Goal: Check status: Check status

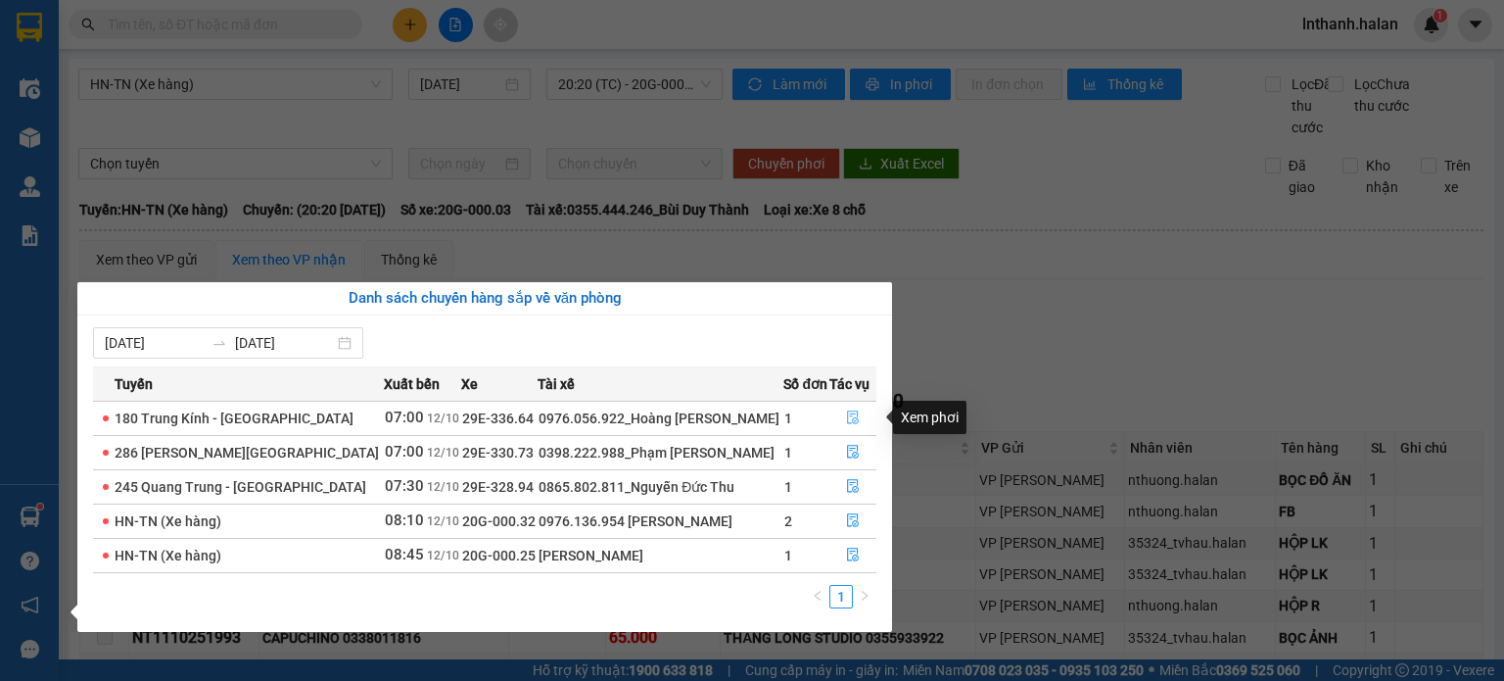
click at [851, 416] on icon "file-done" at bounding box center [853, 417] width 14 height 14
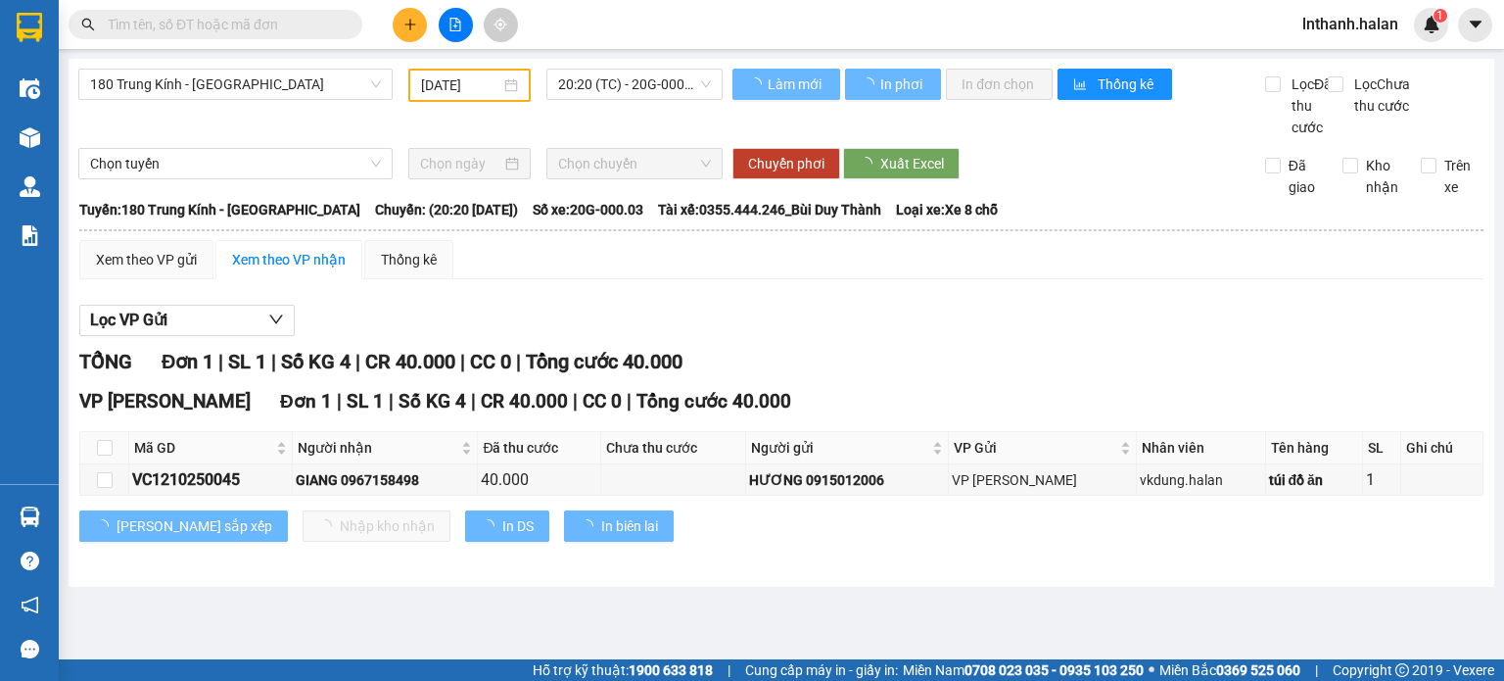
type input "[DATE]"
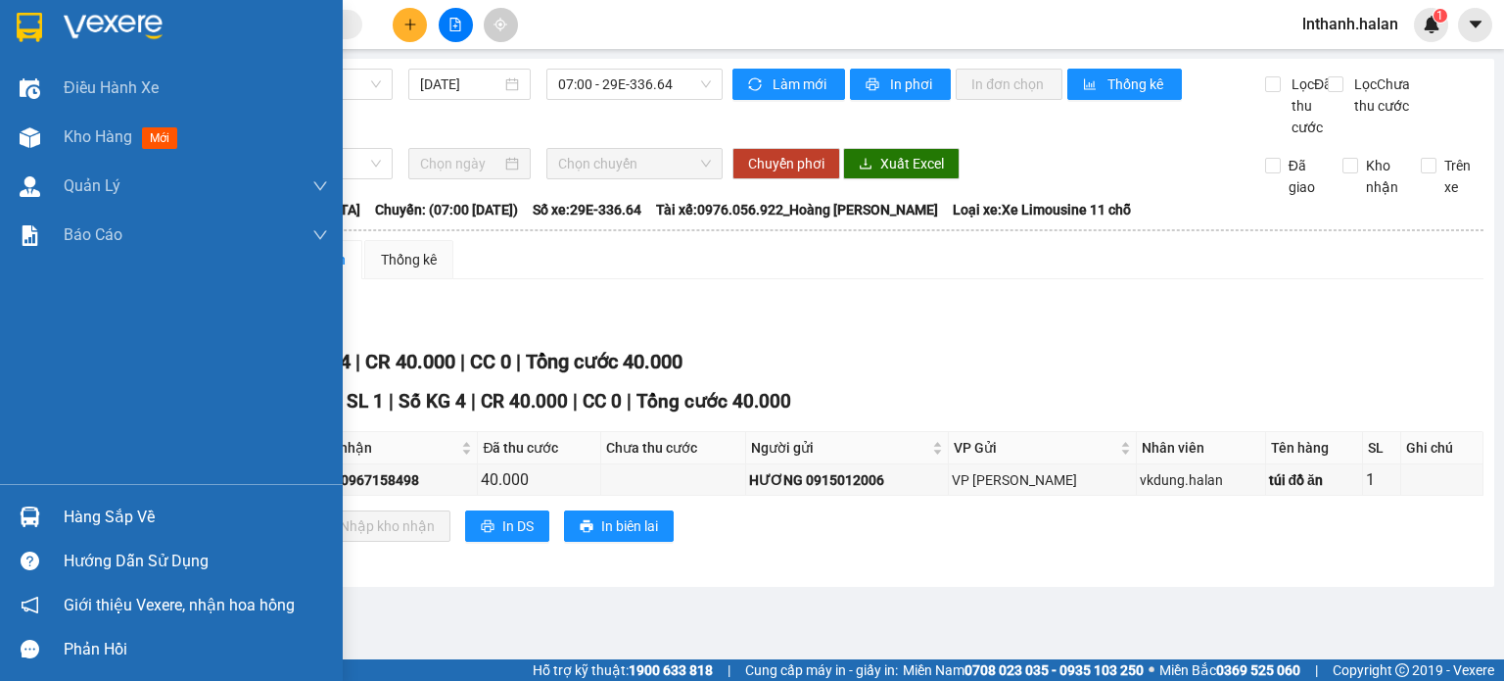
click at [89, 510] on div "Hàng sắp về" at bounding box center [196, 516] width 264 height 29
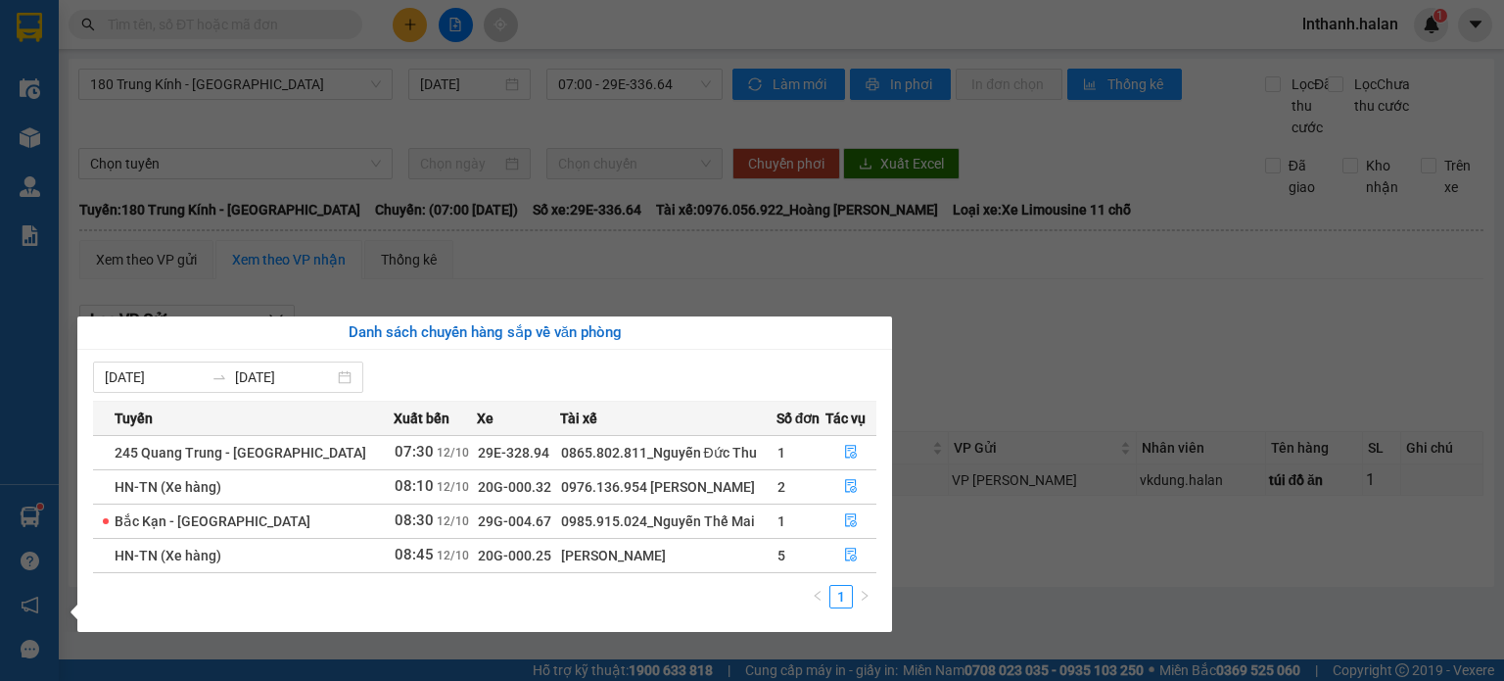
click at [1046, 378] on section "Kết quả tìm kiếm ( 0 ) Bộ lọc Thuộc VP này No Data lnthanh.halan 1 Điều hành xe…" at bounding box center [752, 340] width 1504 height 681
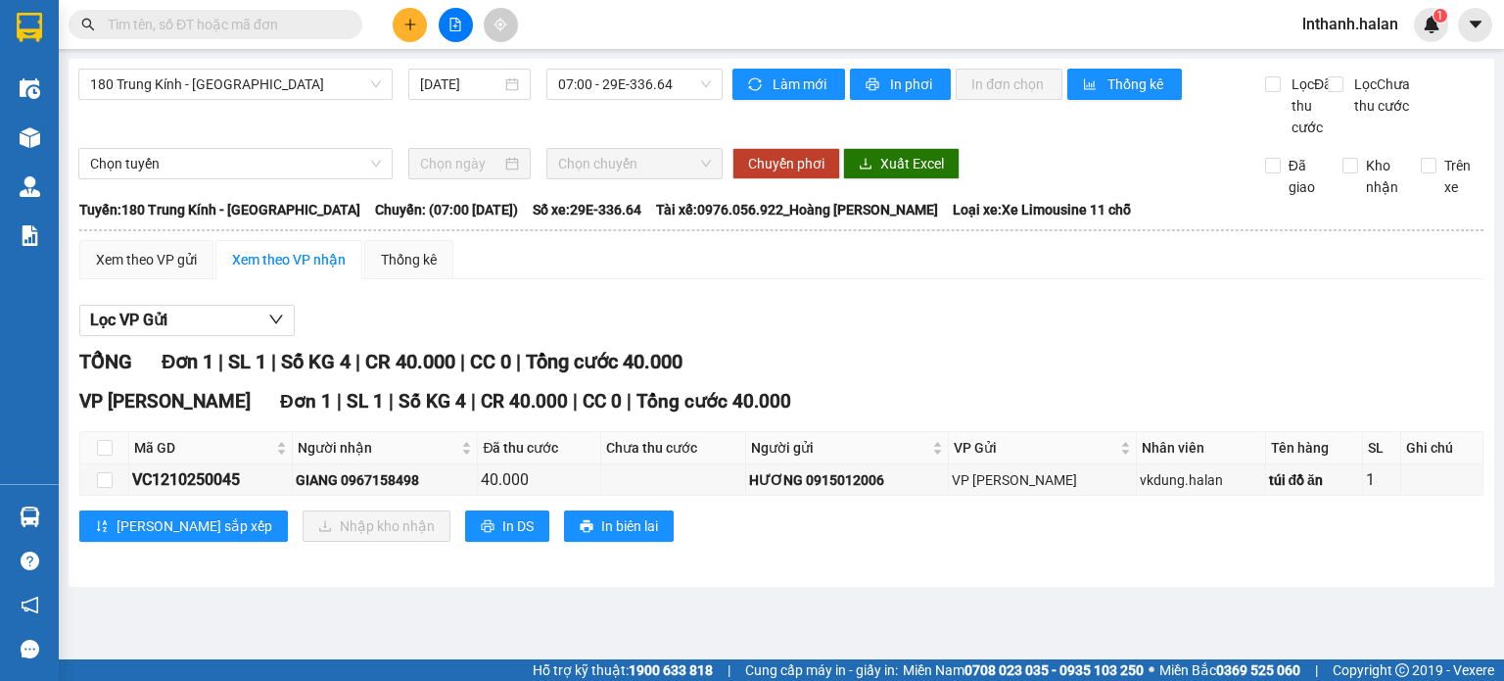
click at [297, 20] on input "text" at bounding box center [223, 25] width 231 height 22
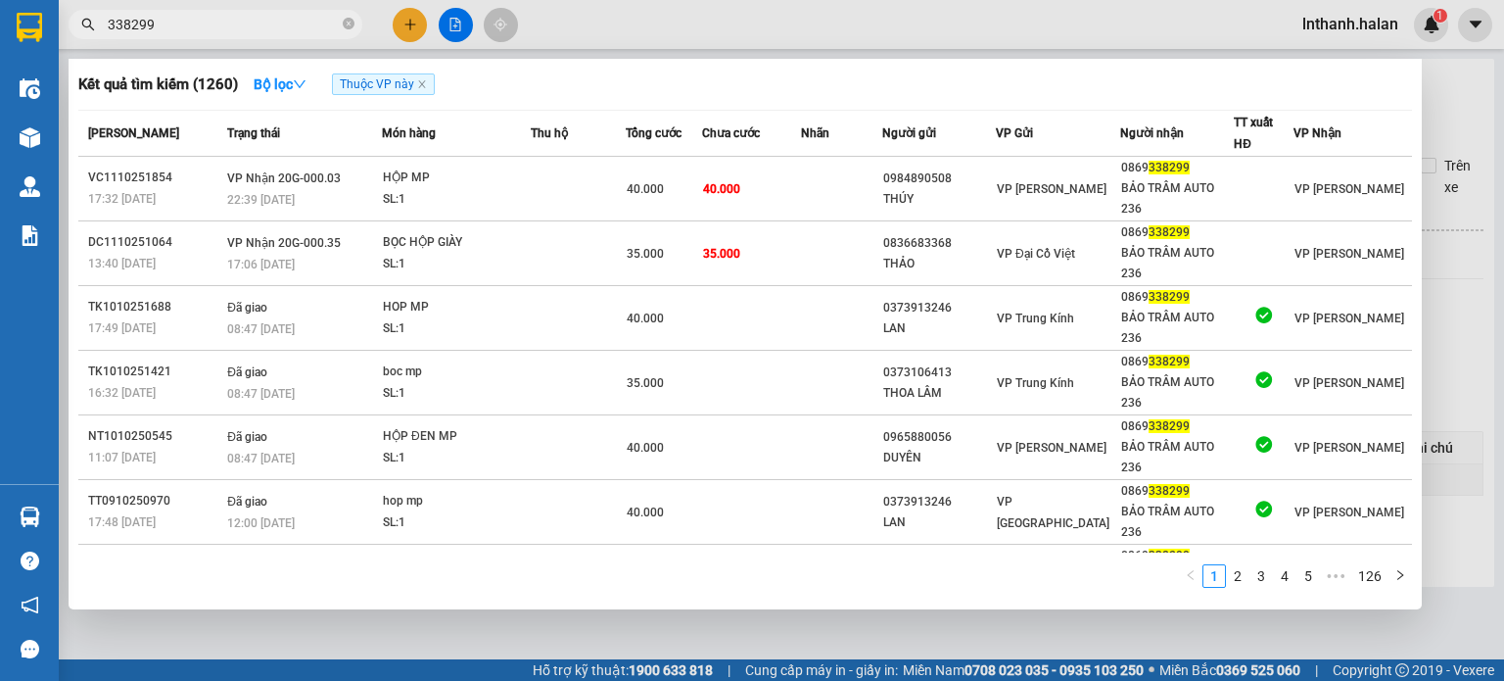
type input "338299"
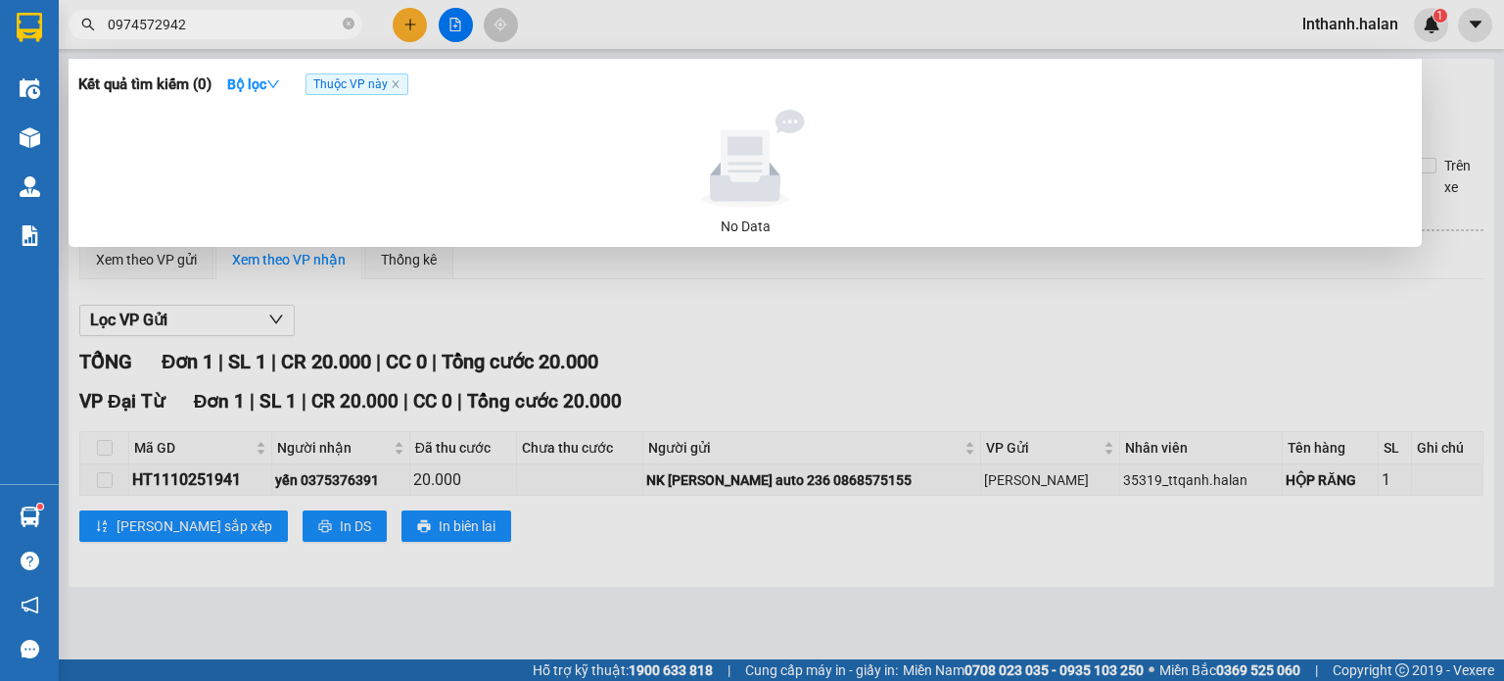
click at [298, 20] on input "0974572942" at bounding box center [223, 25] width 231 height 22
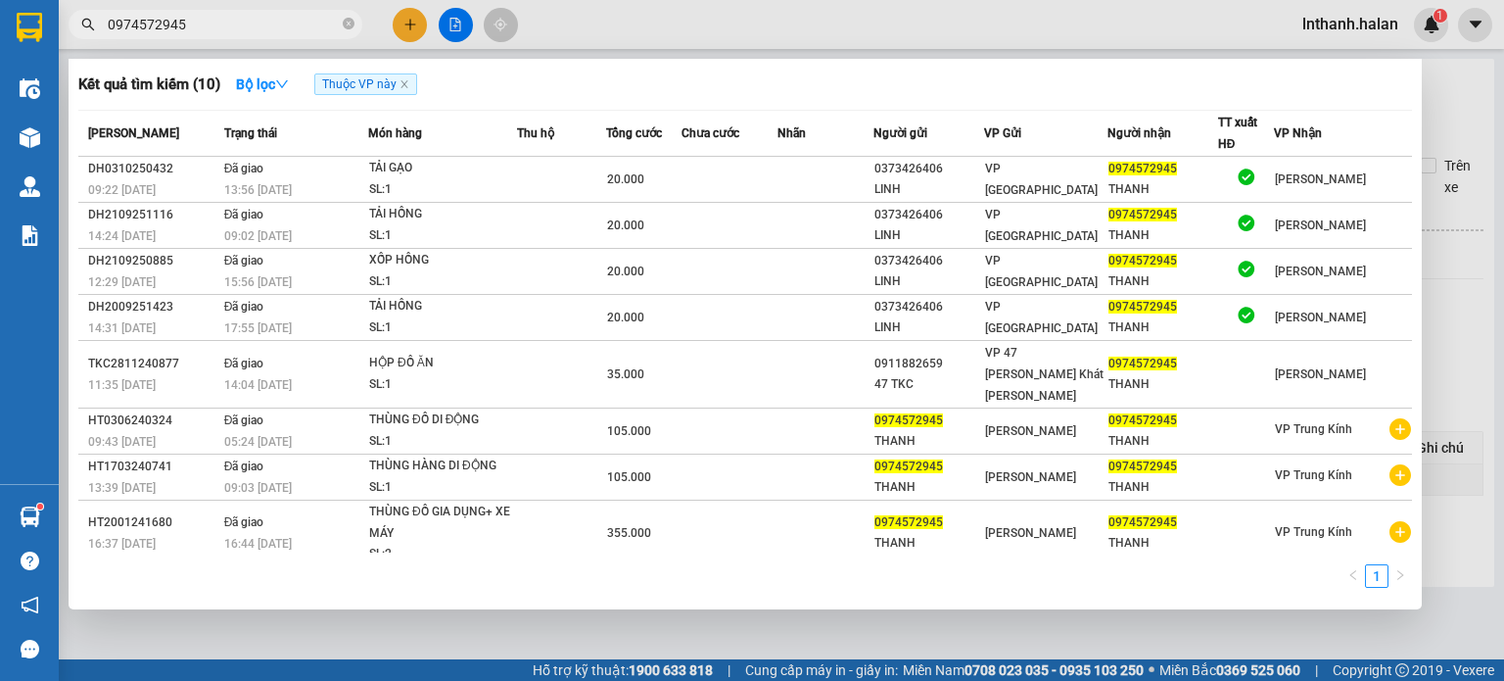
click at [264, 27] on input "0974572945" at bounding box center [223, 25] width 231 height 22
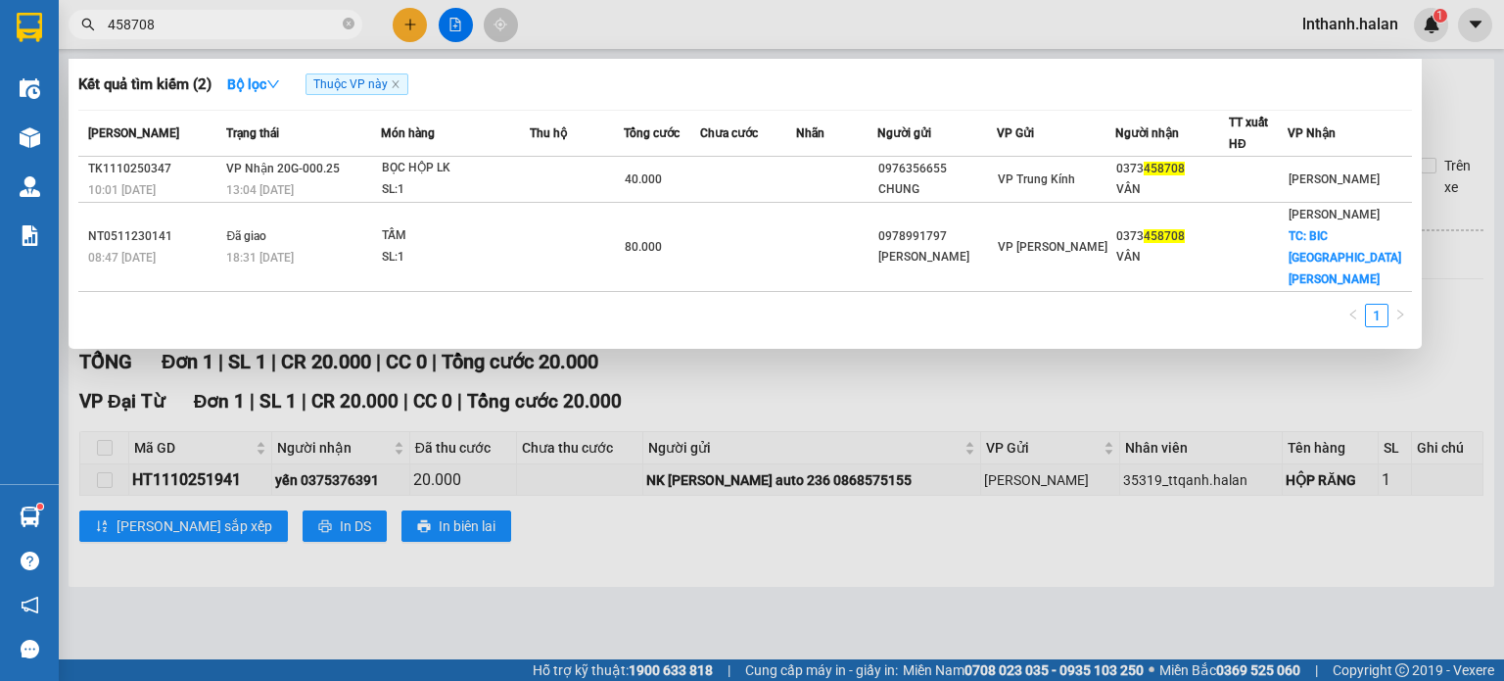
click at [267, 26] on input "458708" at bounding box center [223, 25] width 231 height 22
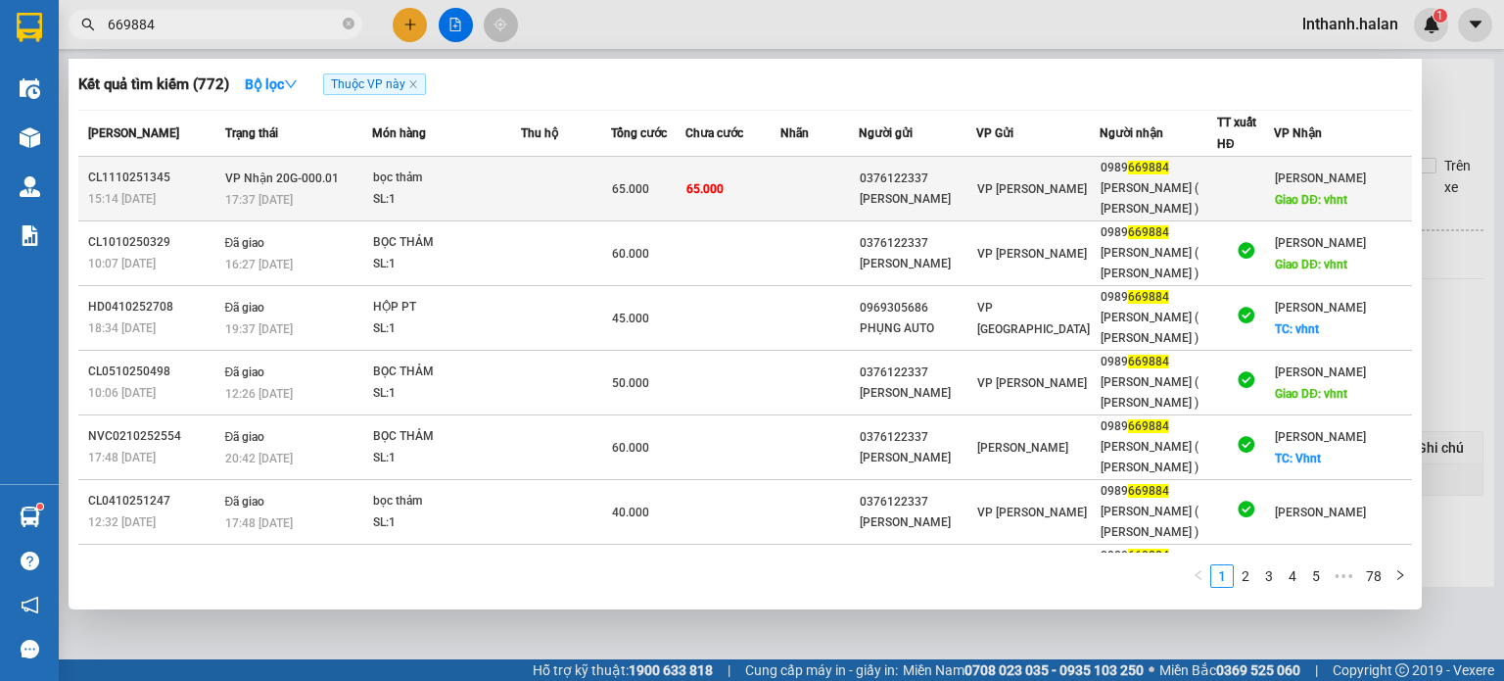
type input "669884"
click at [457, 189] on div "SL: 1" at bounding box center [446, 200] width 147 height 22
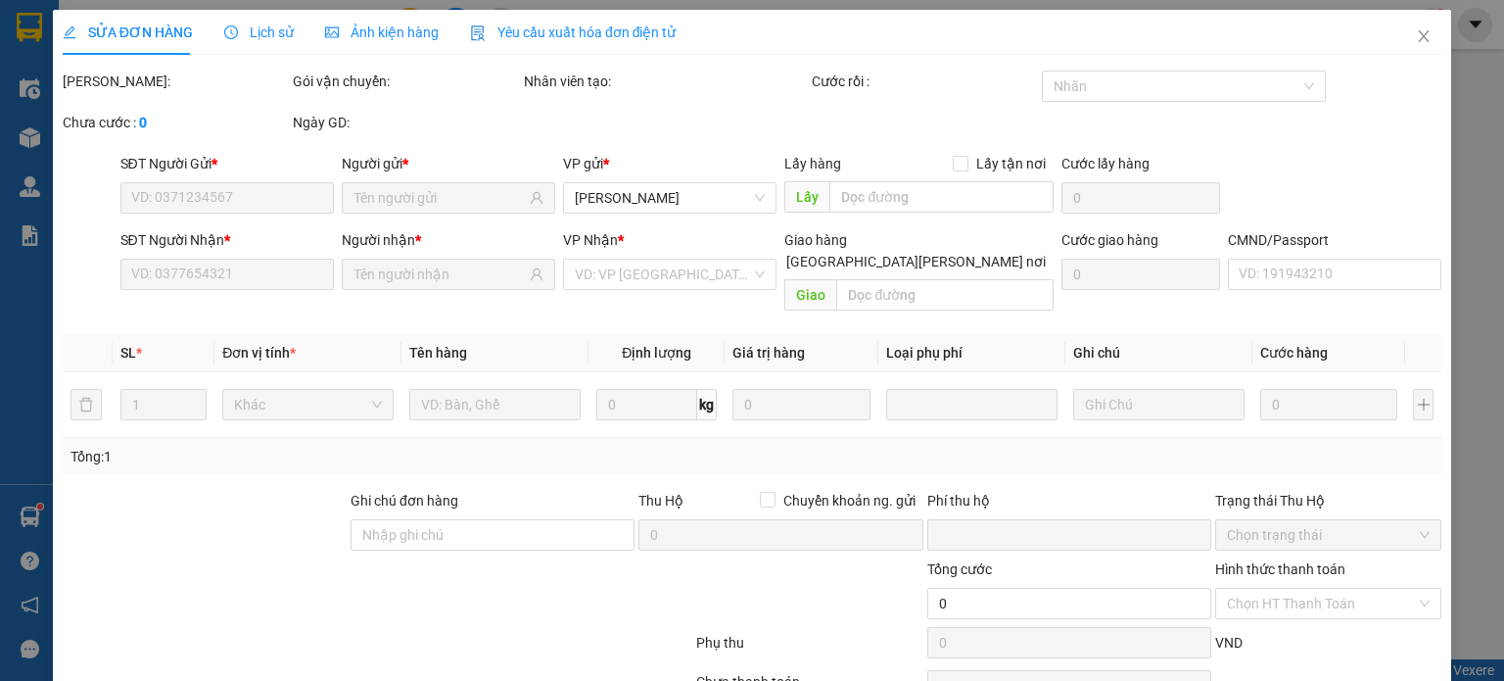
type input "0376122337"
type input "MINH ĐỨC"
type input "0989669884"
type input "HƯƠNG ( ANH TUẤN )"
type input "vhnt"
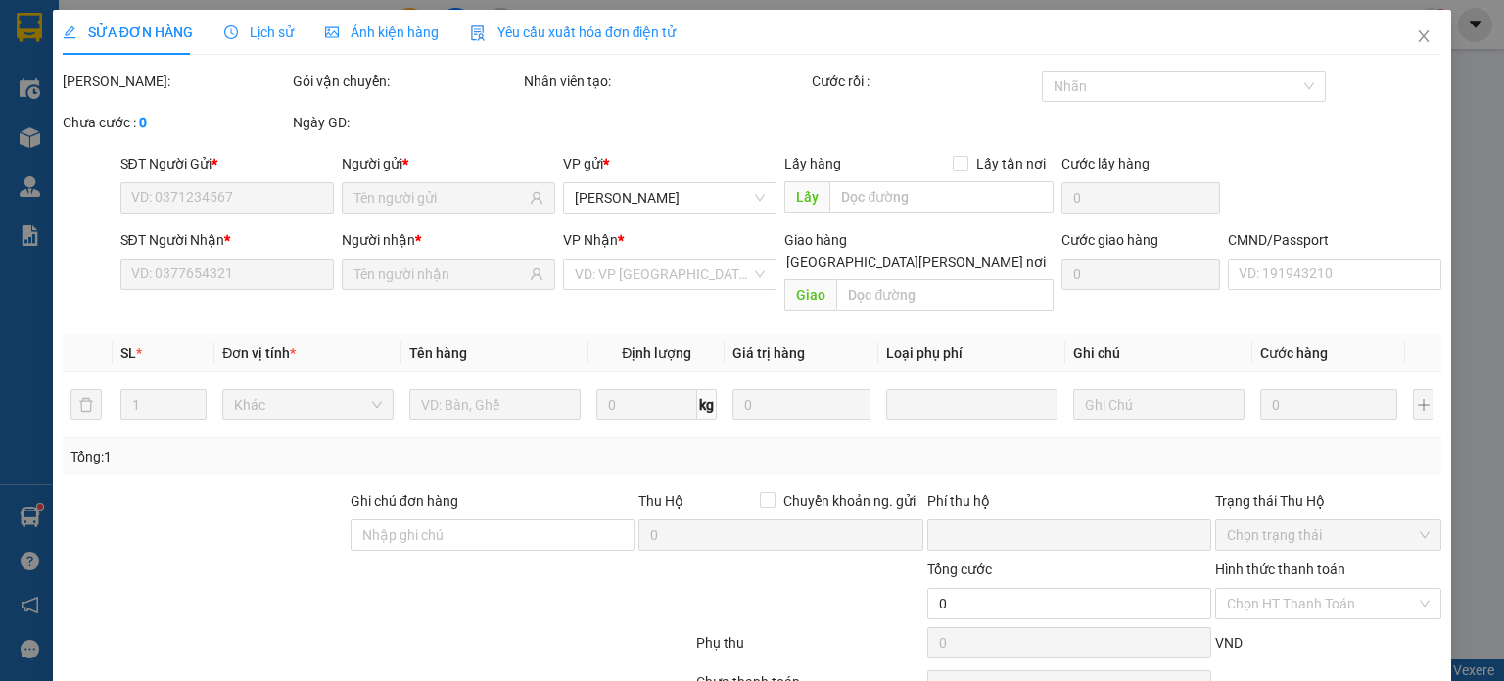
type input "0"
type input "65.000"
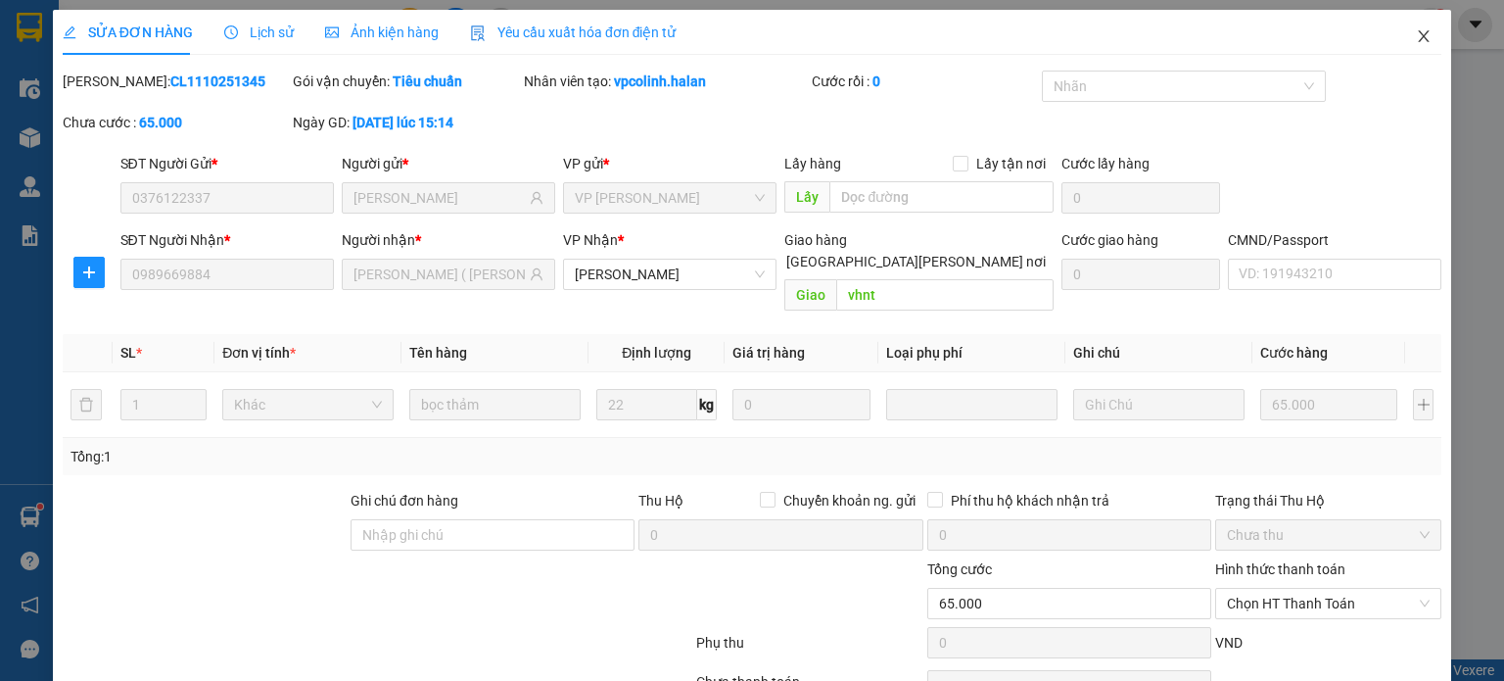
click at [1416, 34] on icon "close" at bounding box center [1424, 36] width 16 height 16
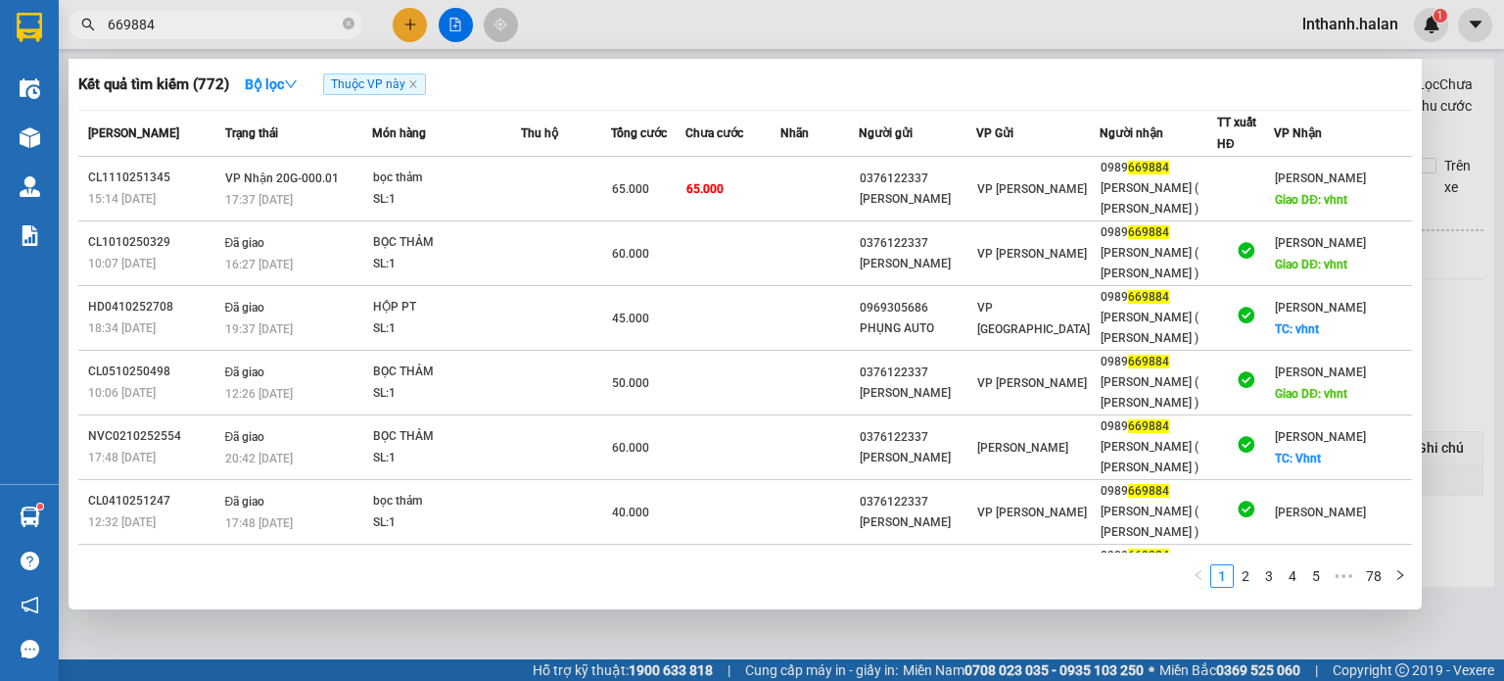
click at [214, 30] on input "669884" at bounding box center [223, 25] width 231 height 22
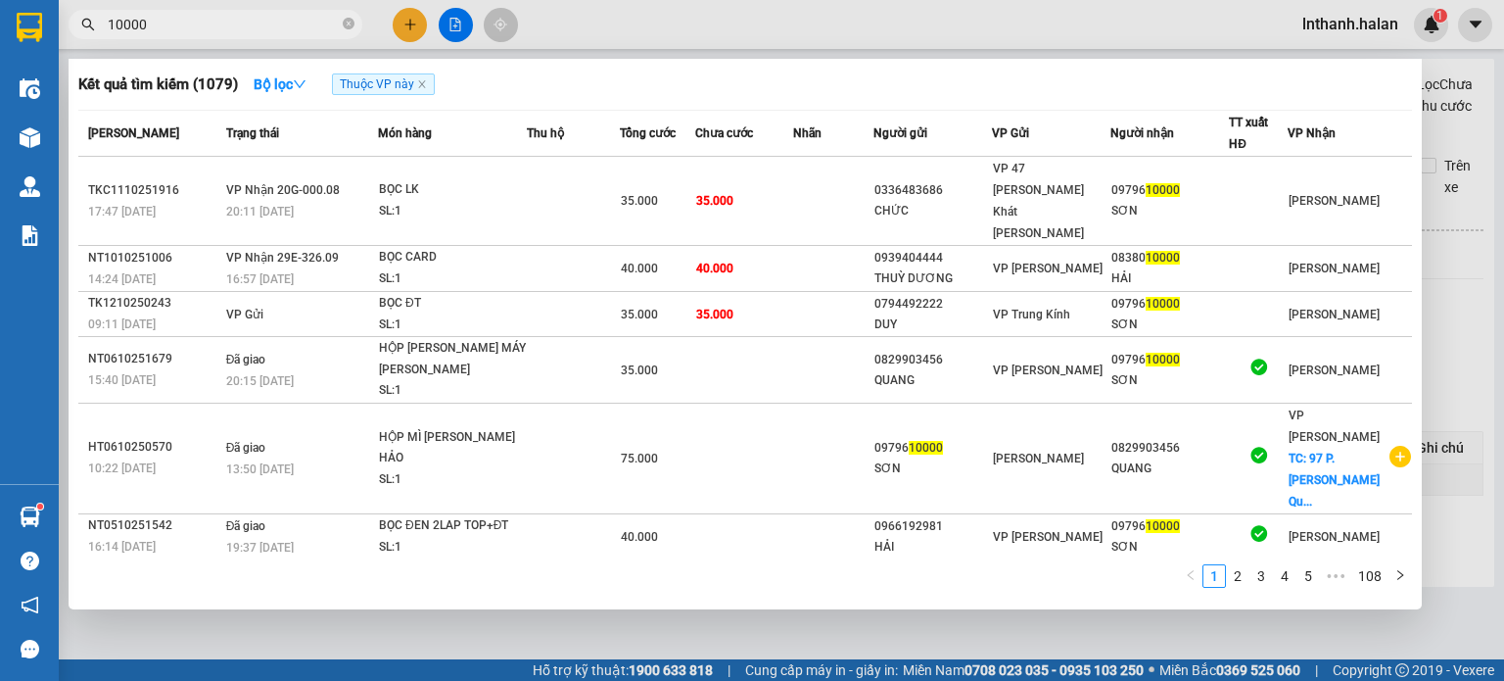
type input "10000"
